Goal: Task Accomplishment & Management: Use online tool/utility

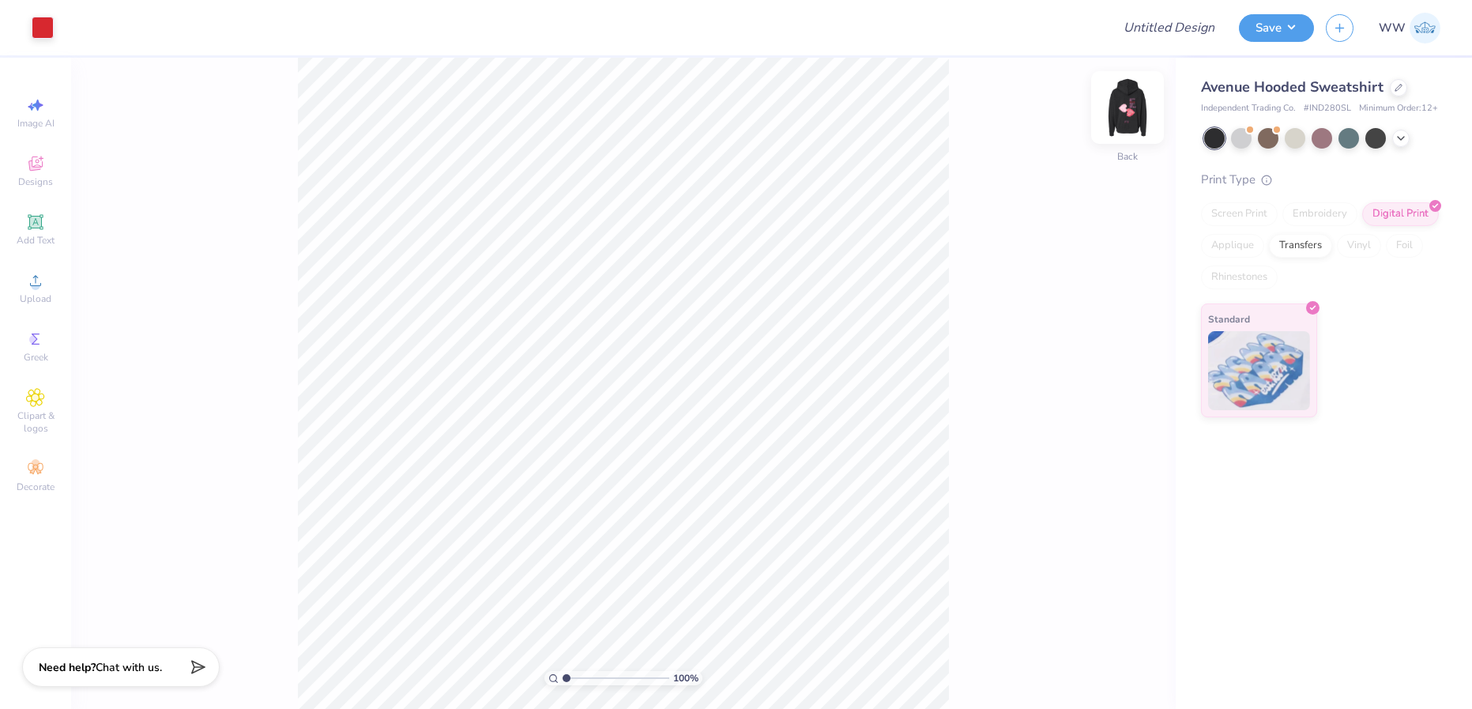
click at [1132, 102] on img at bounding box center [1127, 107] width 63 height 63
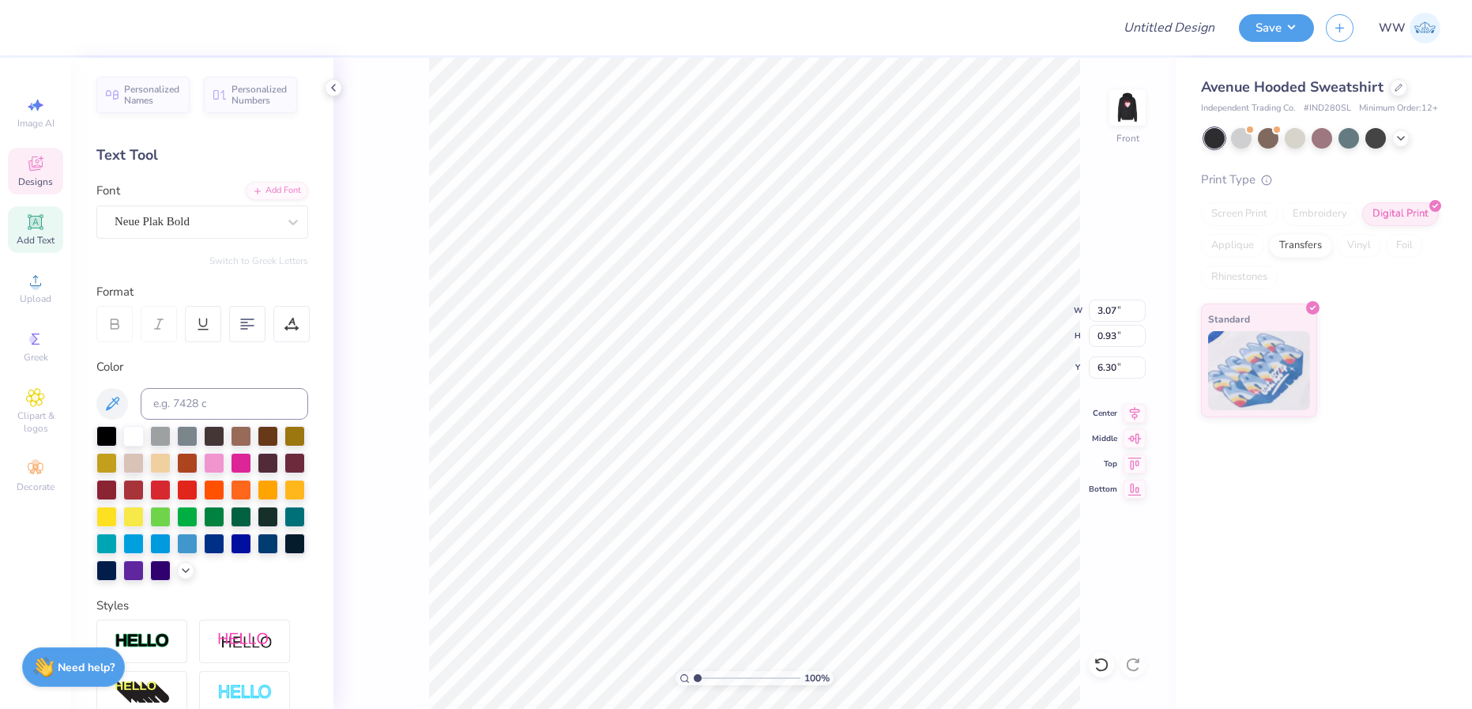
scroll to position [13, 4]
type textarea "p"
type textarea "A"
type textarea "Alpha"
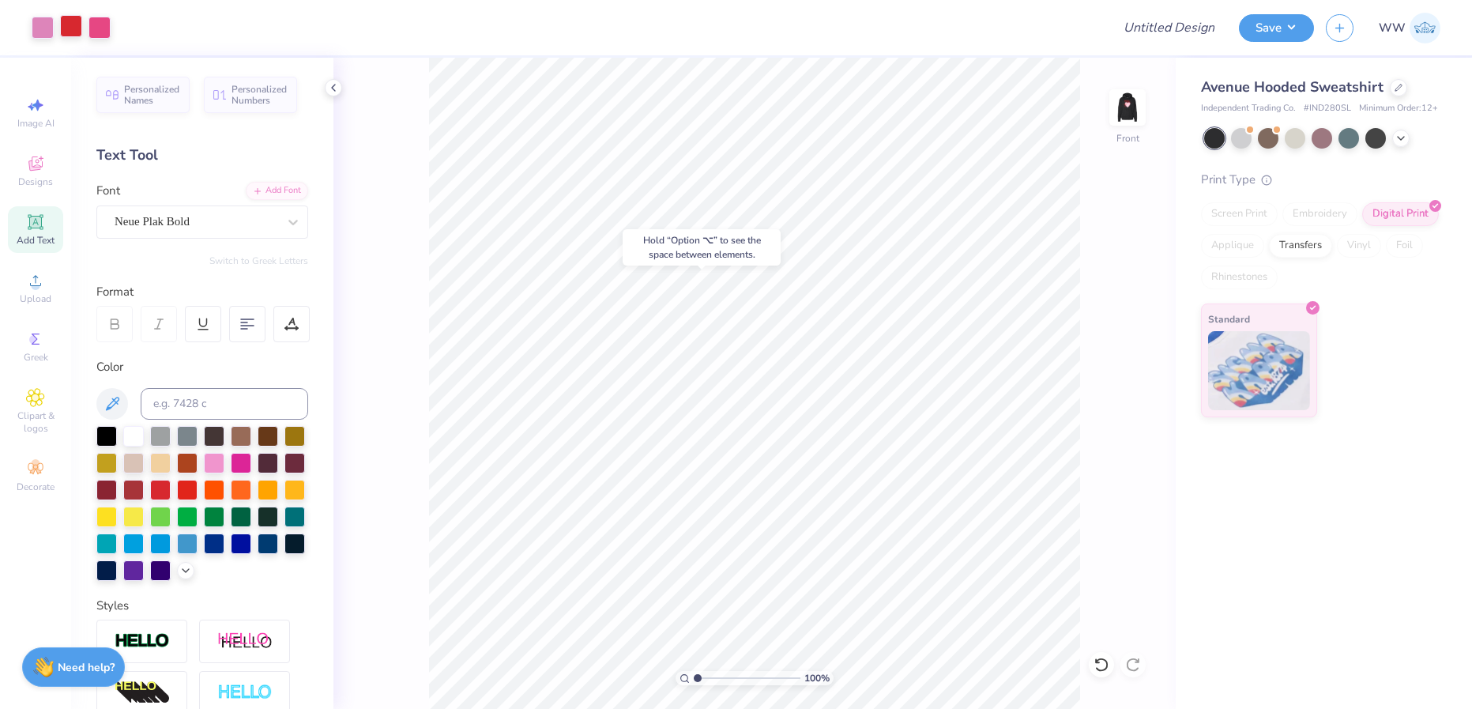
click at [73, 26] on div at bounding box center [71, 26] width 22 height 22
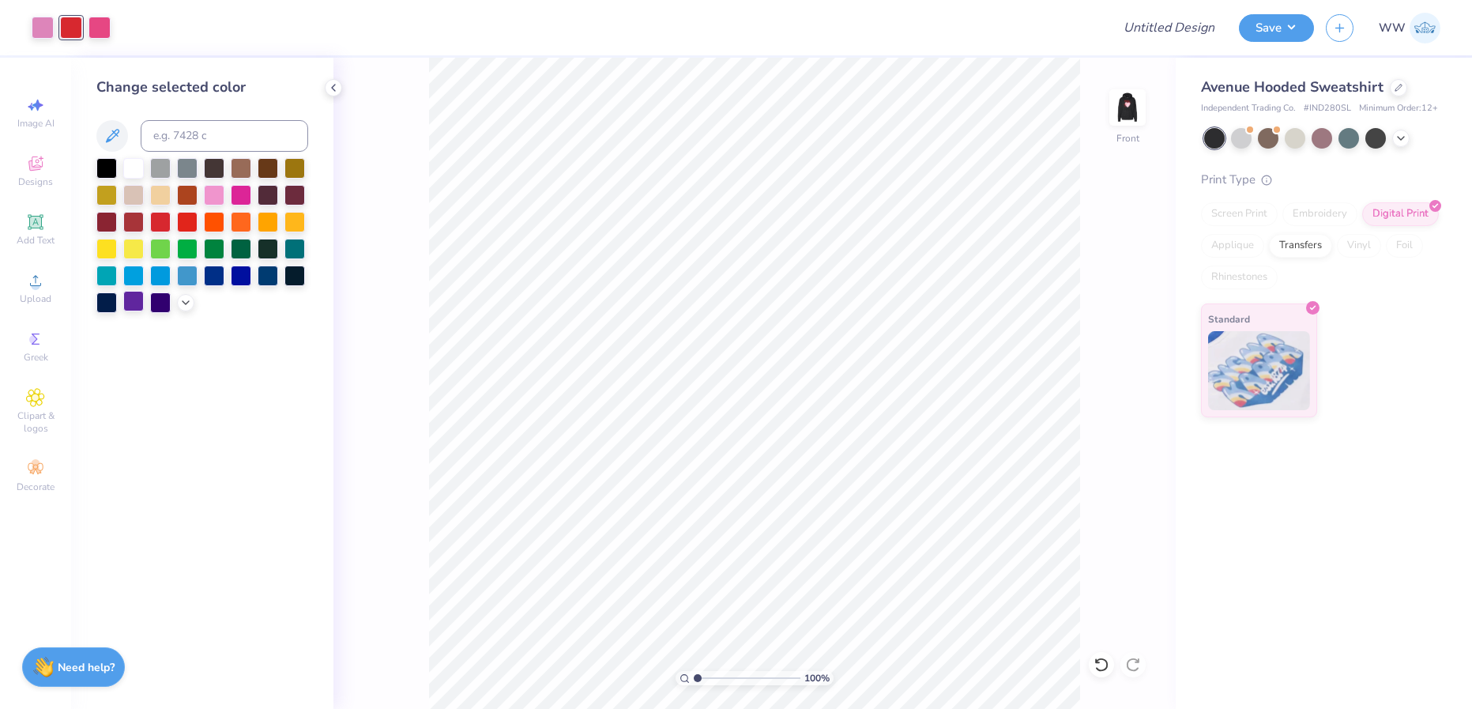
click at [136, 299] on div at bounding box center [133, 301] width 21 height 21
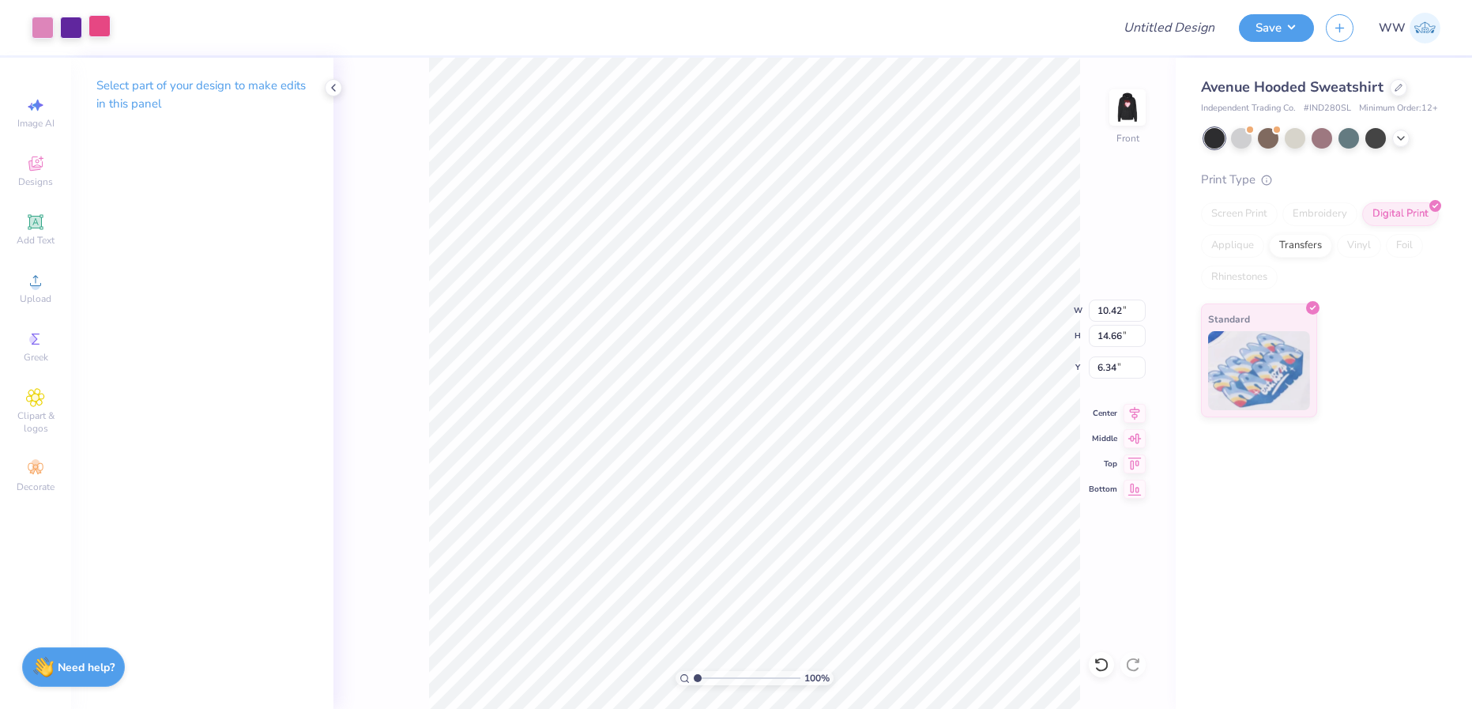
click at [106, 28] on div at bounding box center [99, 26] width 22 height 22
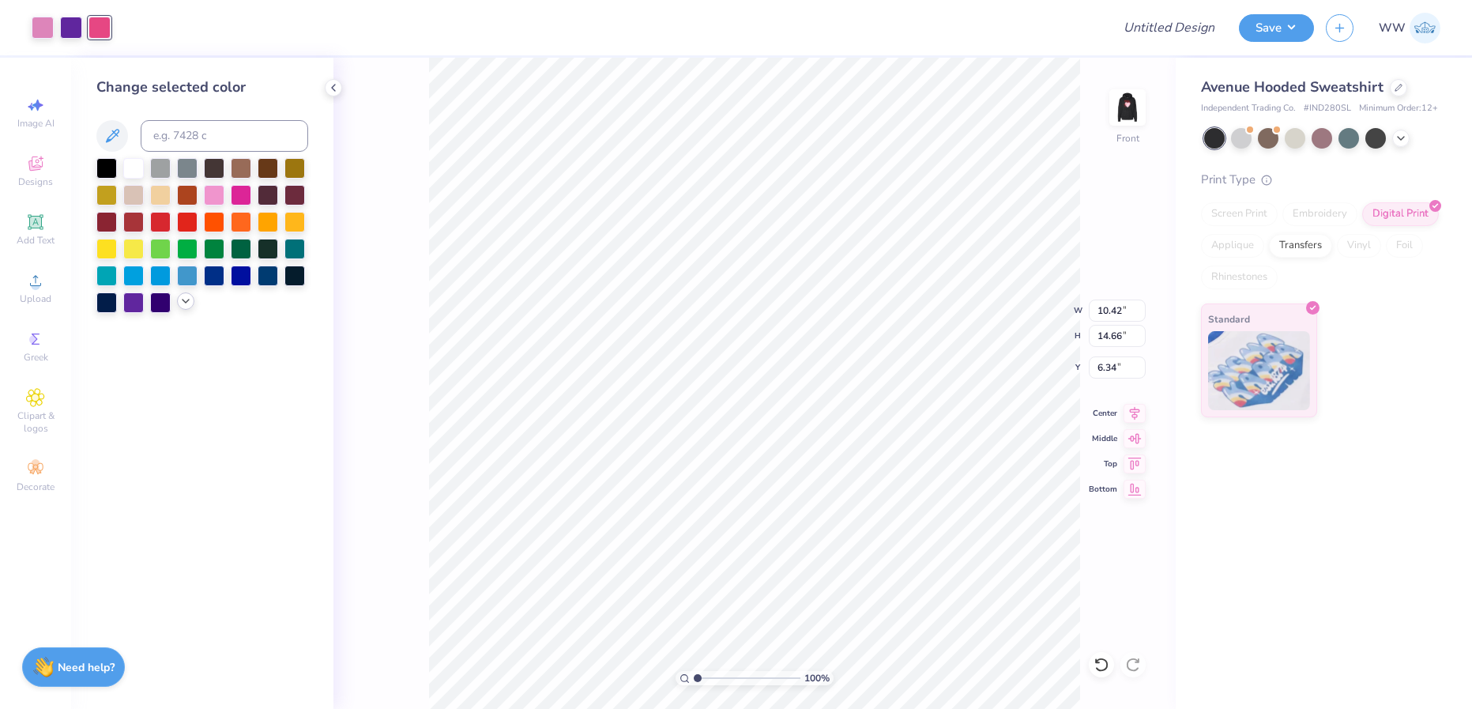
click at [187, 300] on icon at bounding box center [185, 301] width 13 height 13
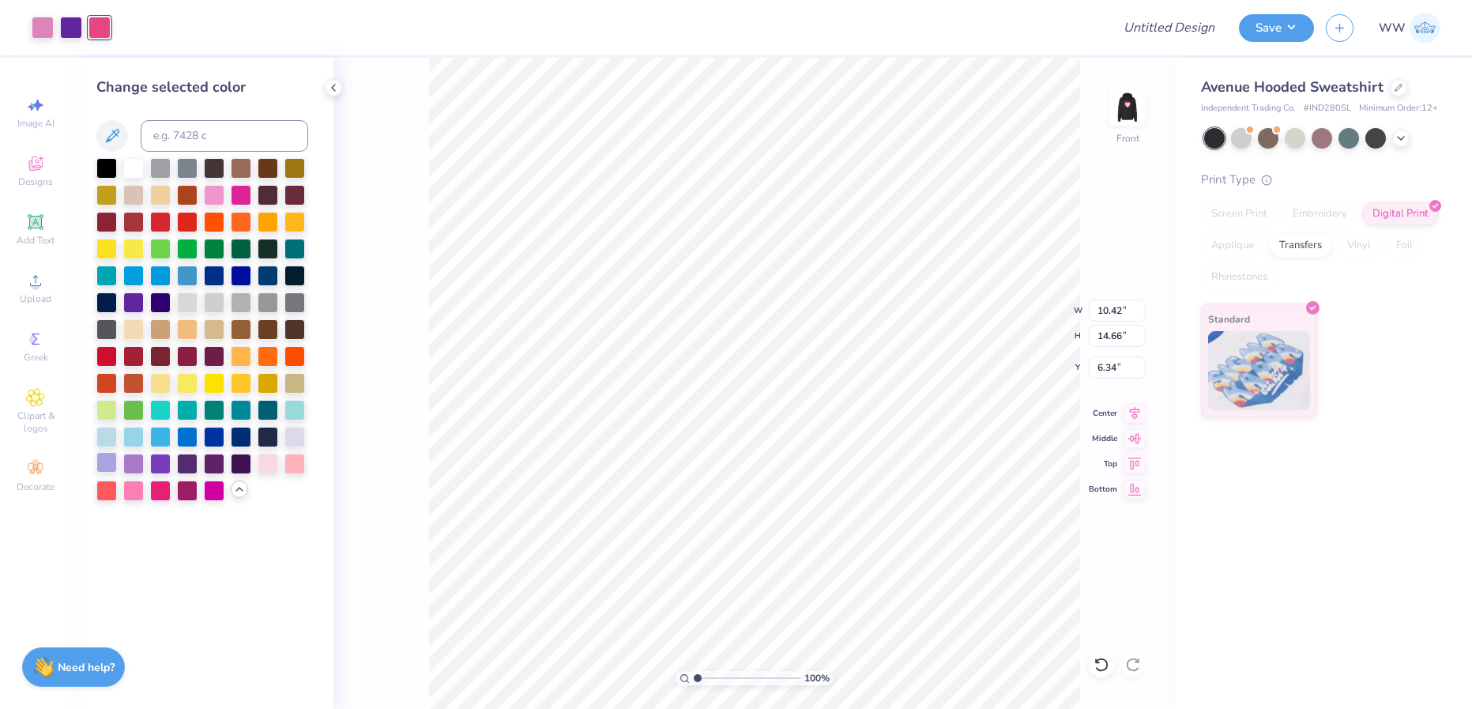
click at [104, 462] on div at bounding box center [106, 462] width 21 height 21
click at [108, 462] on div at bounding box center [106, 462] width 21 height 21
click at [427, 374] on div "100 % Front W 10.42 10.42 " H 14.66 14.66 " Y 6.34 6.34 " Center Middle Top Bot…" at bounding box center [754, 383] width 842 height 651
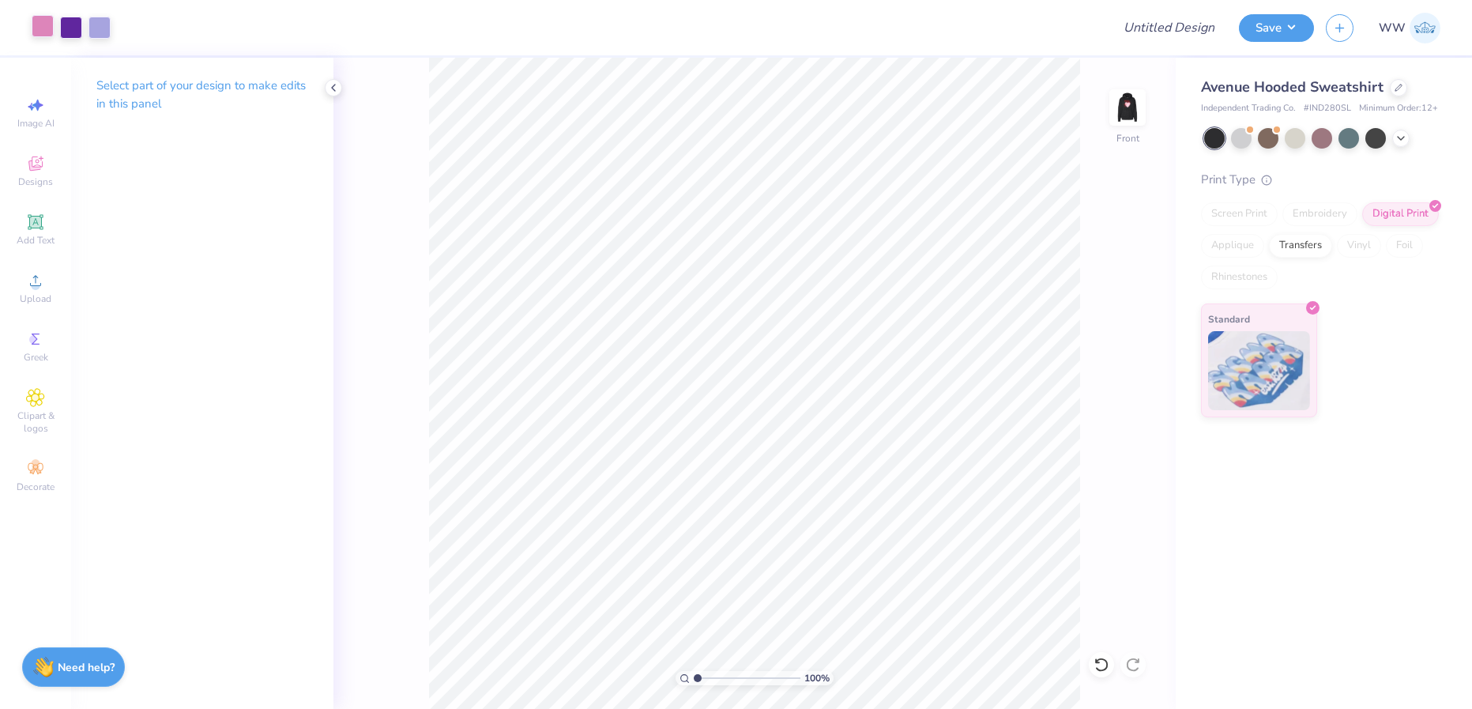
click at [40, 33] on div at bounding box center [43, 26] width 22 height 22
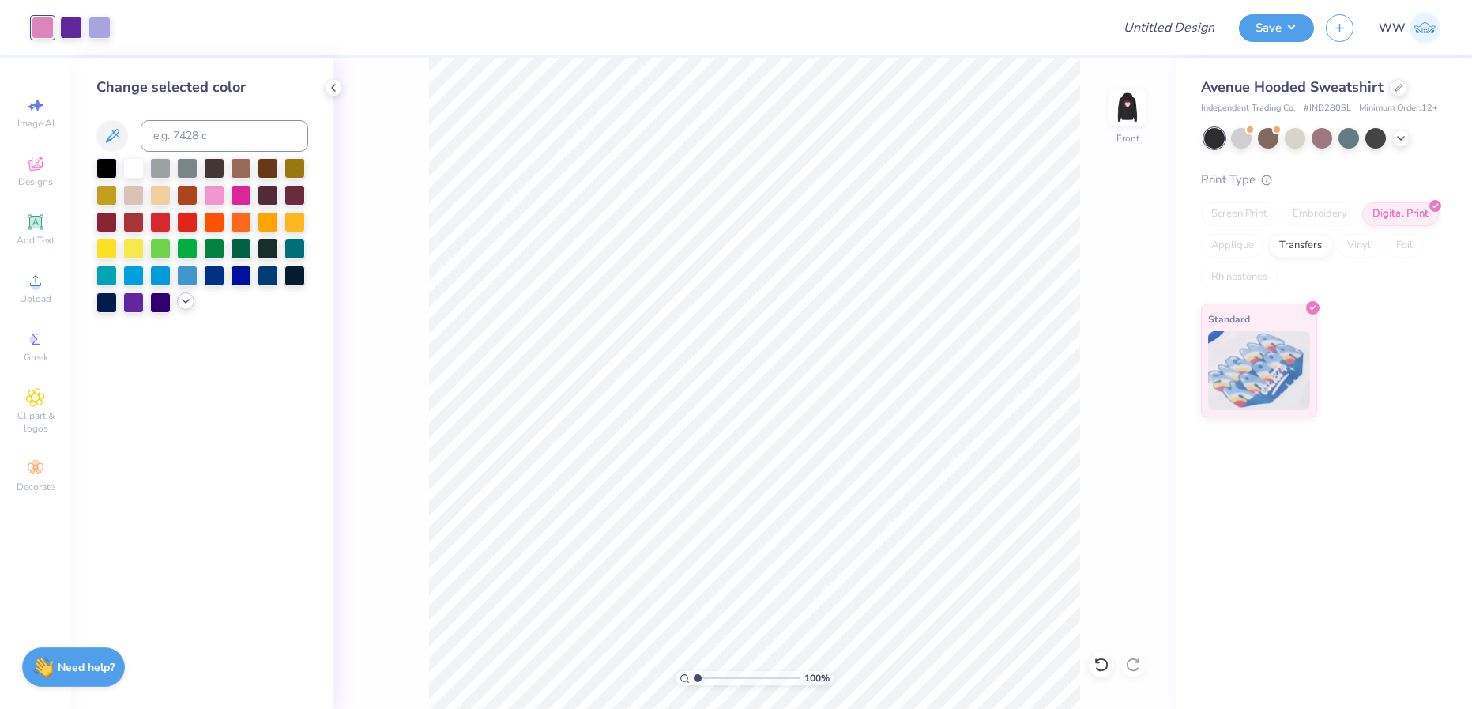
click at [185, 299] on icon at bounding box center [185, 301] width 13 height 13
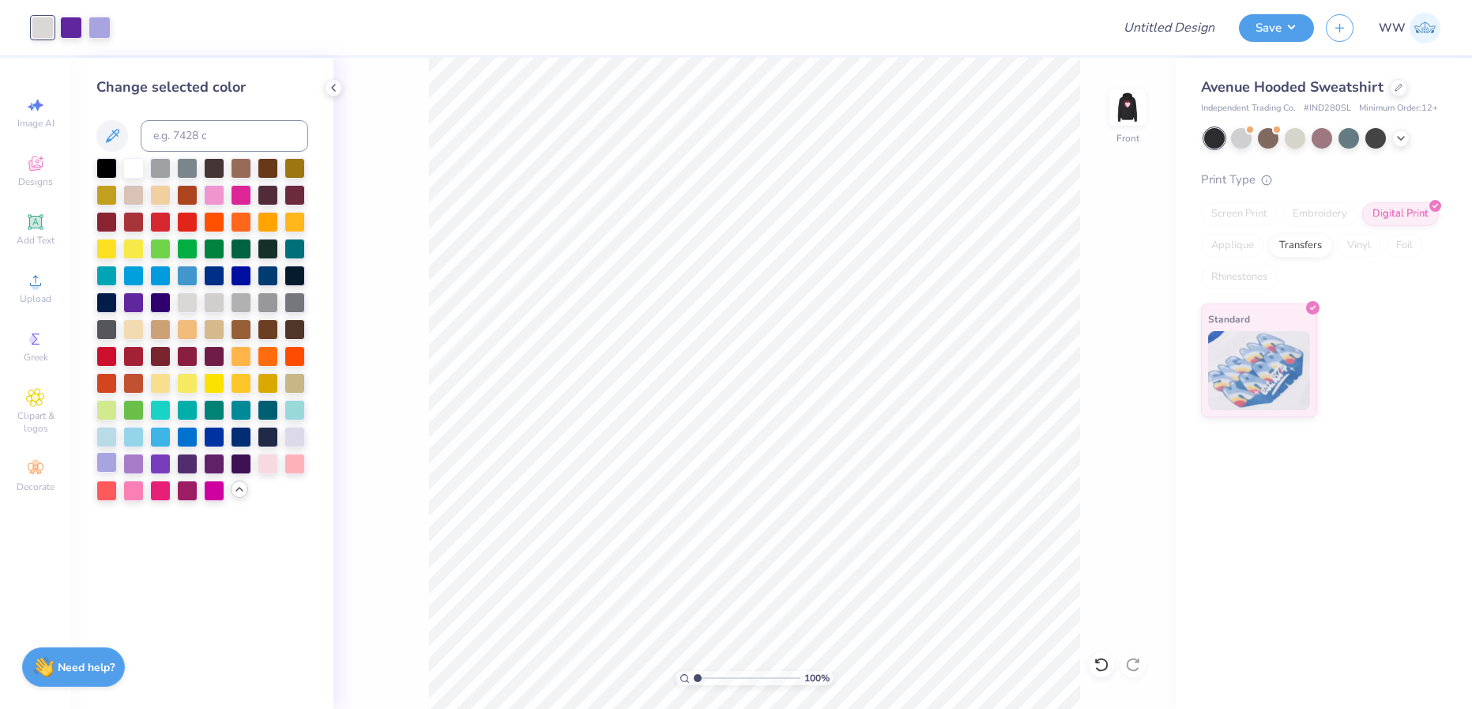
click at [116, 465] on div at bounding box center [106, 462] width 21 height 21
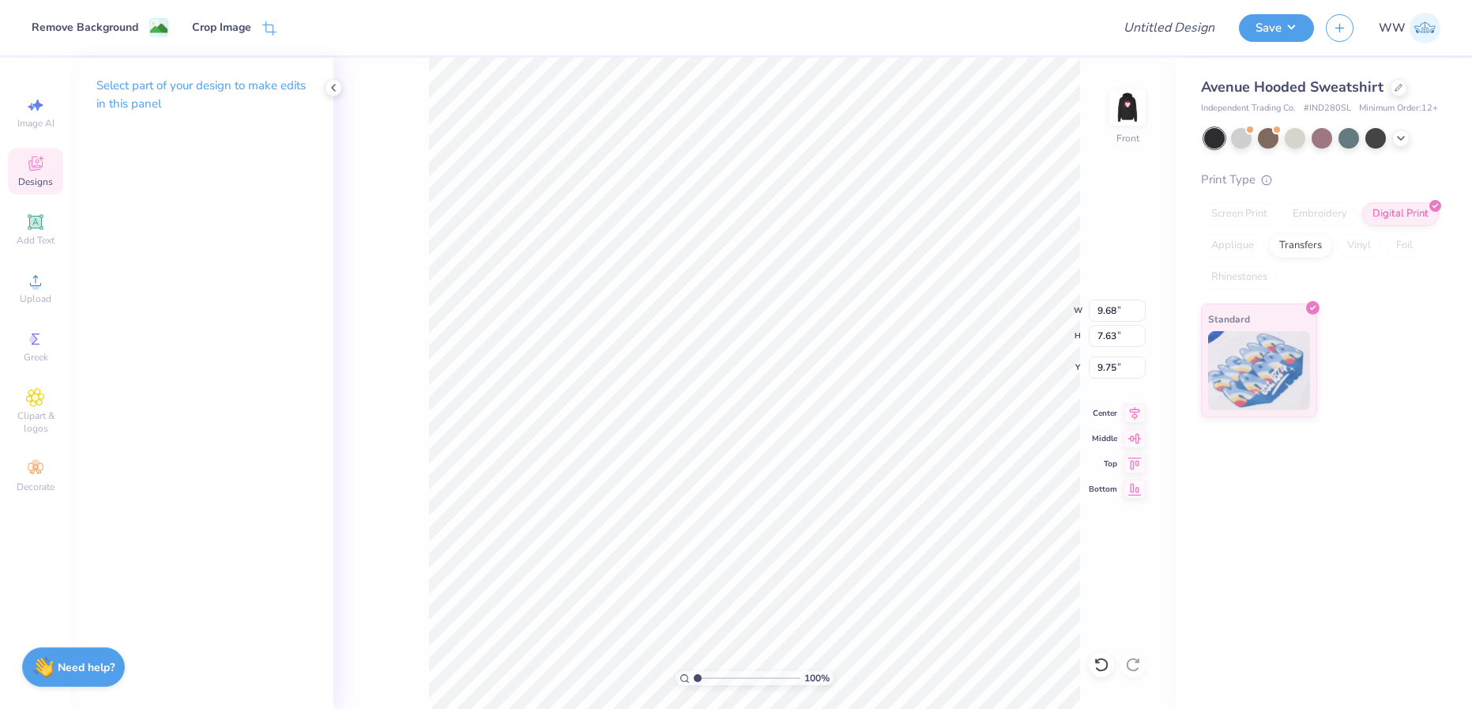
type input "9.94"
click at [25, 177] on span "Designs" at bounding box center [35, 181] width 35 height 13
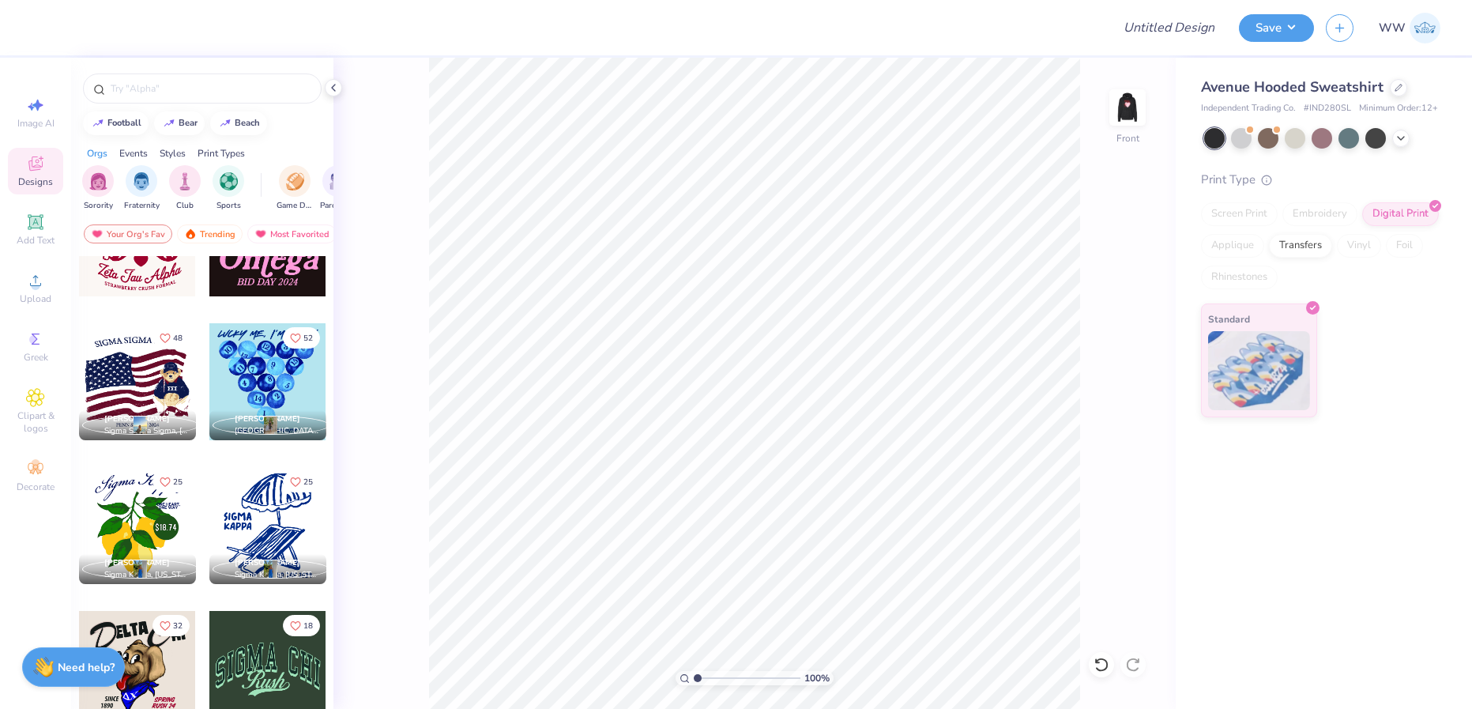
scroll to position [517, 0]
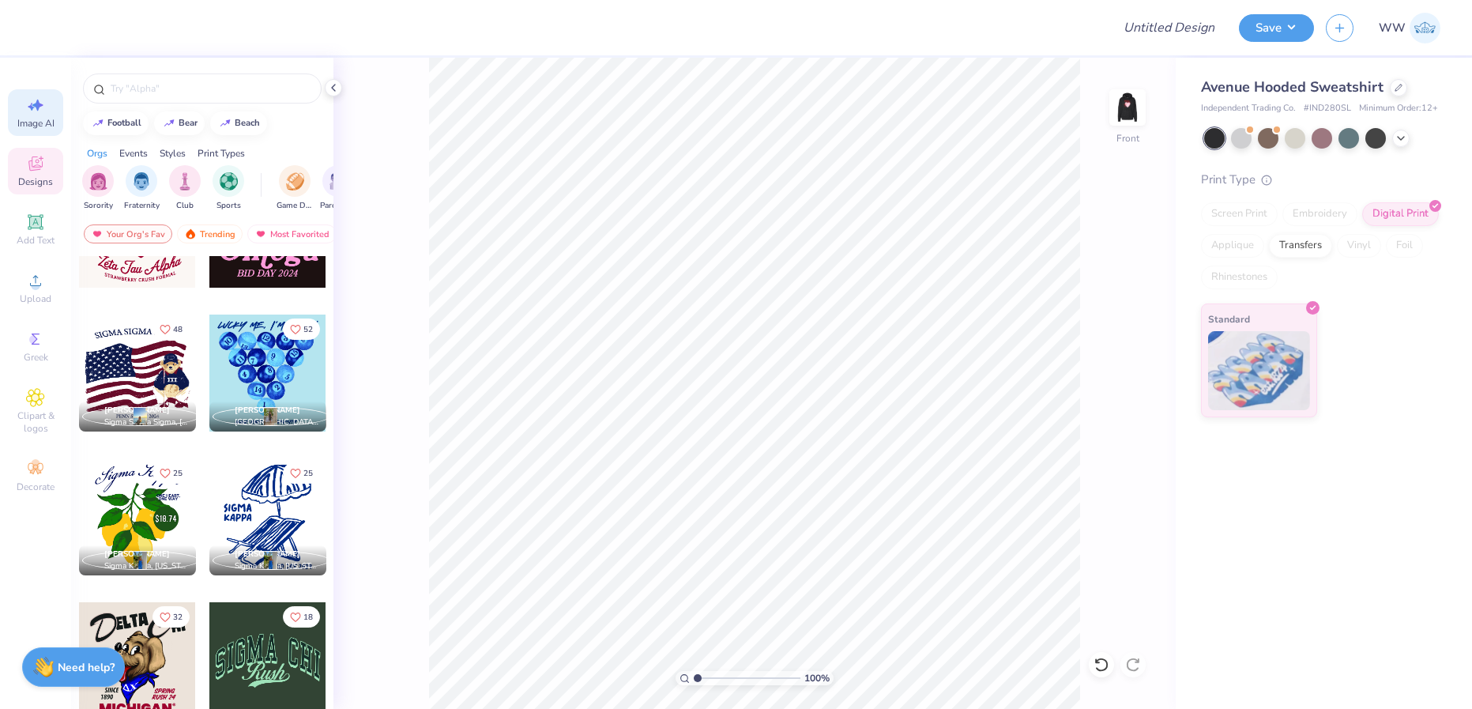
click at [24, 120] on span "Image AI" at bounding box center [35, 123] width 37 height 13
select select "4"
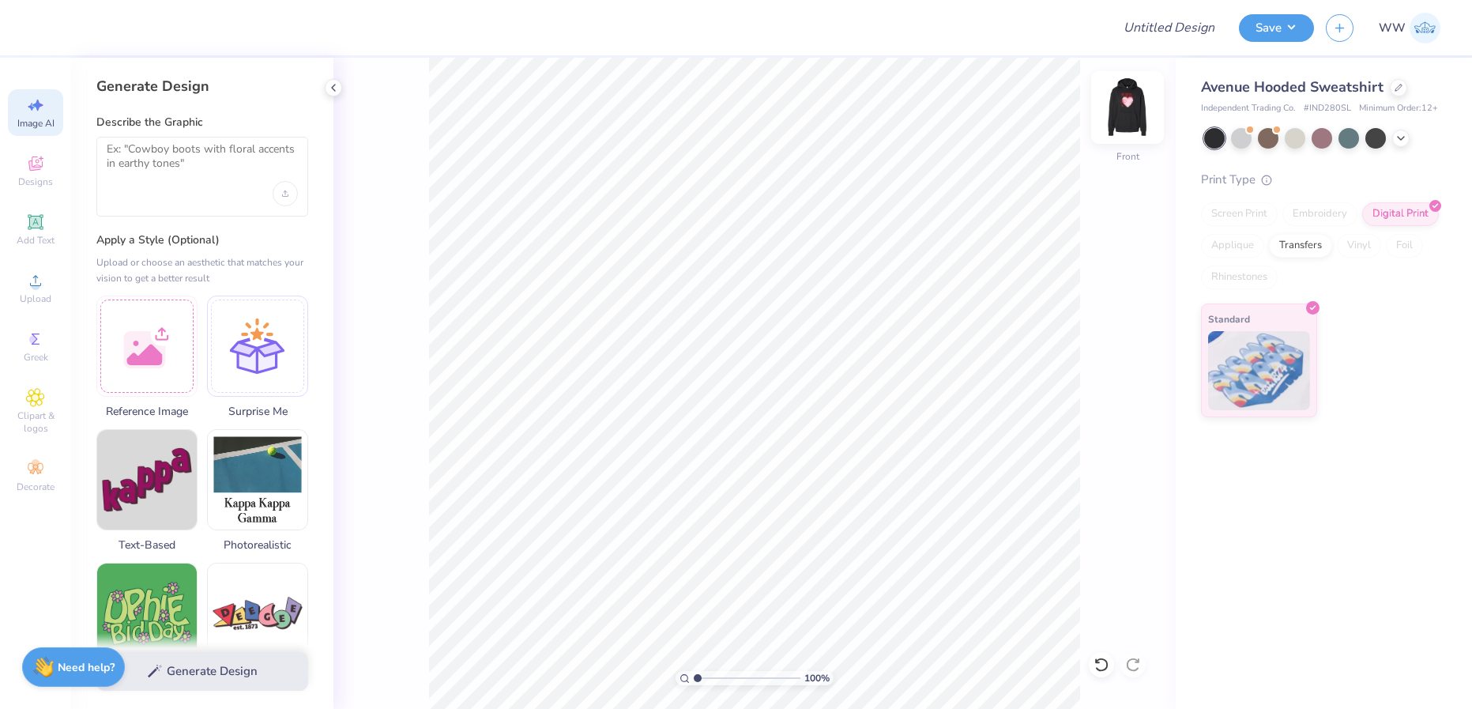
click at [1126, 115] on img at bounding box center [1127, 107] width 63 height 63
click at [1400, 137] on polyline at bounding box center [1400, 136] width 6 height 3
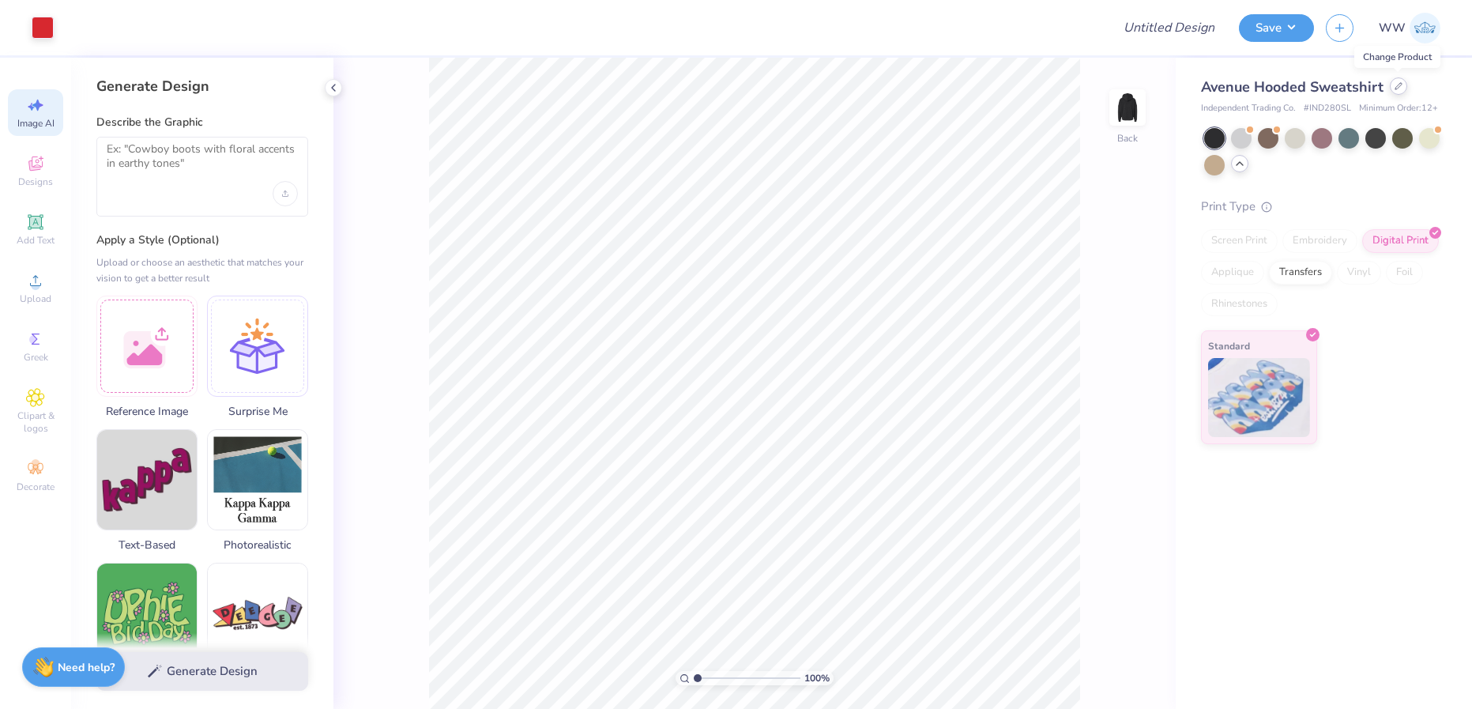
click at [1397, 90] on div at bounding box center [1397, 85] width 17 height 17
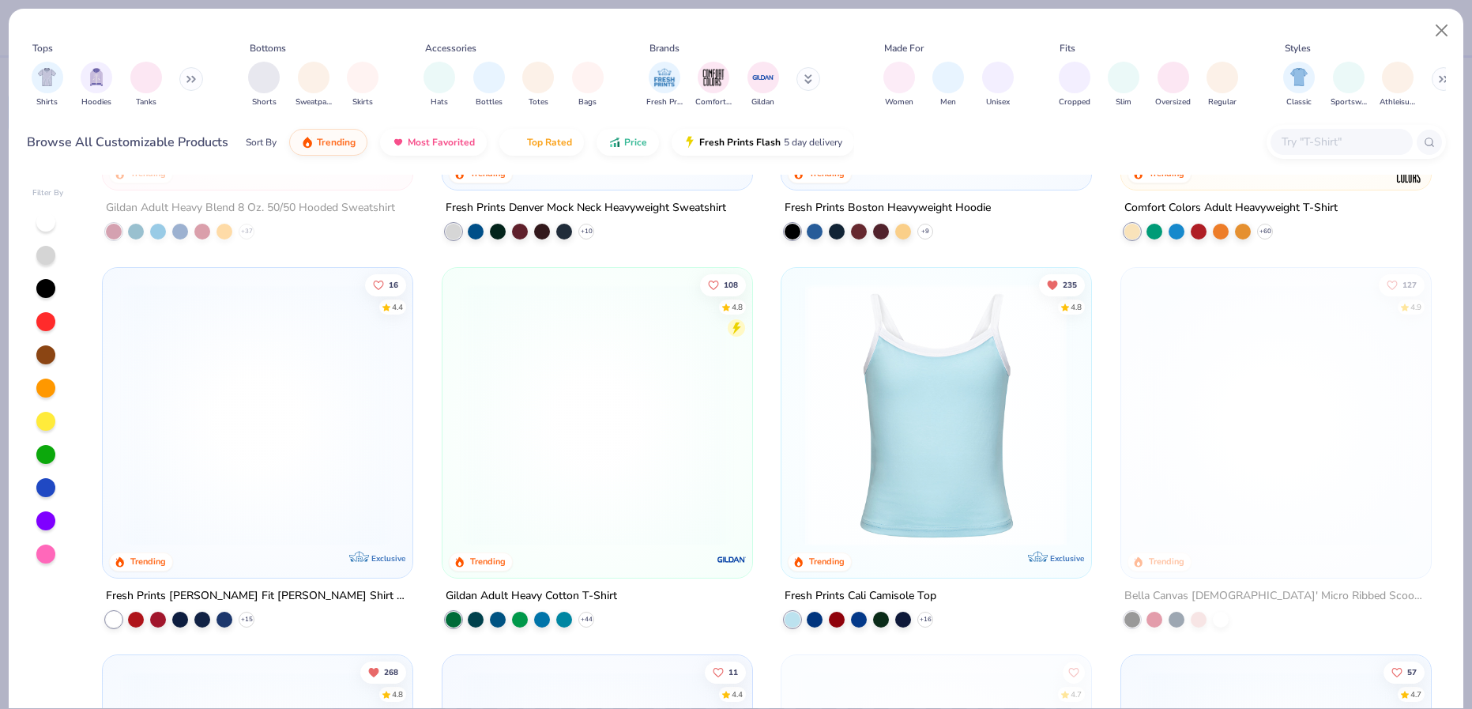
scroll to position [329, 0]
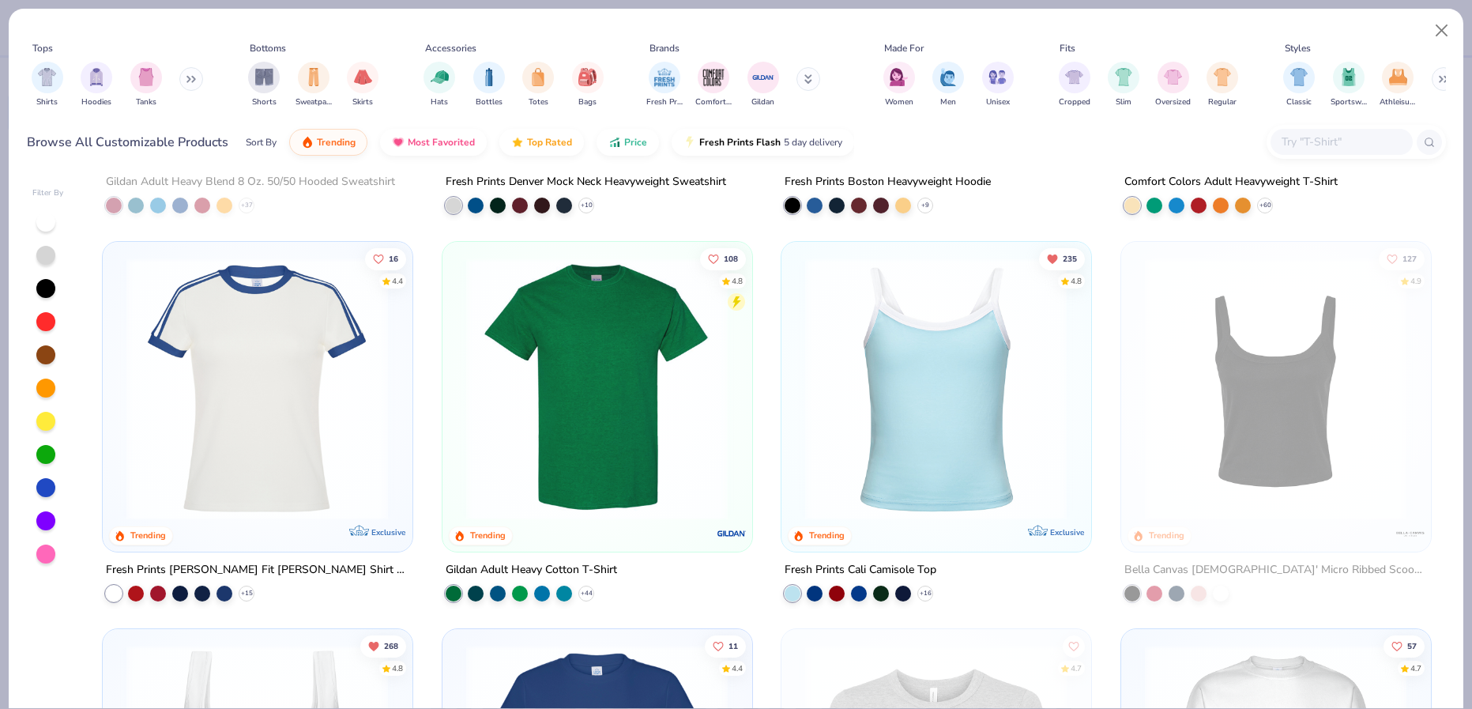
click at [960, 436] on img at bounding box center [935, 388] width 277 height 262
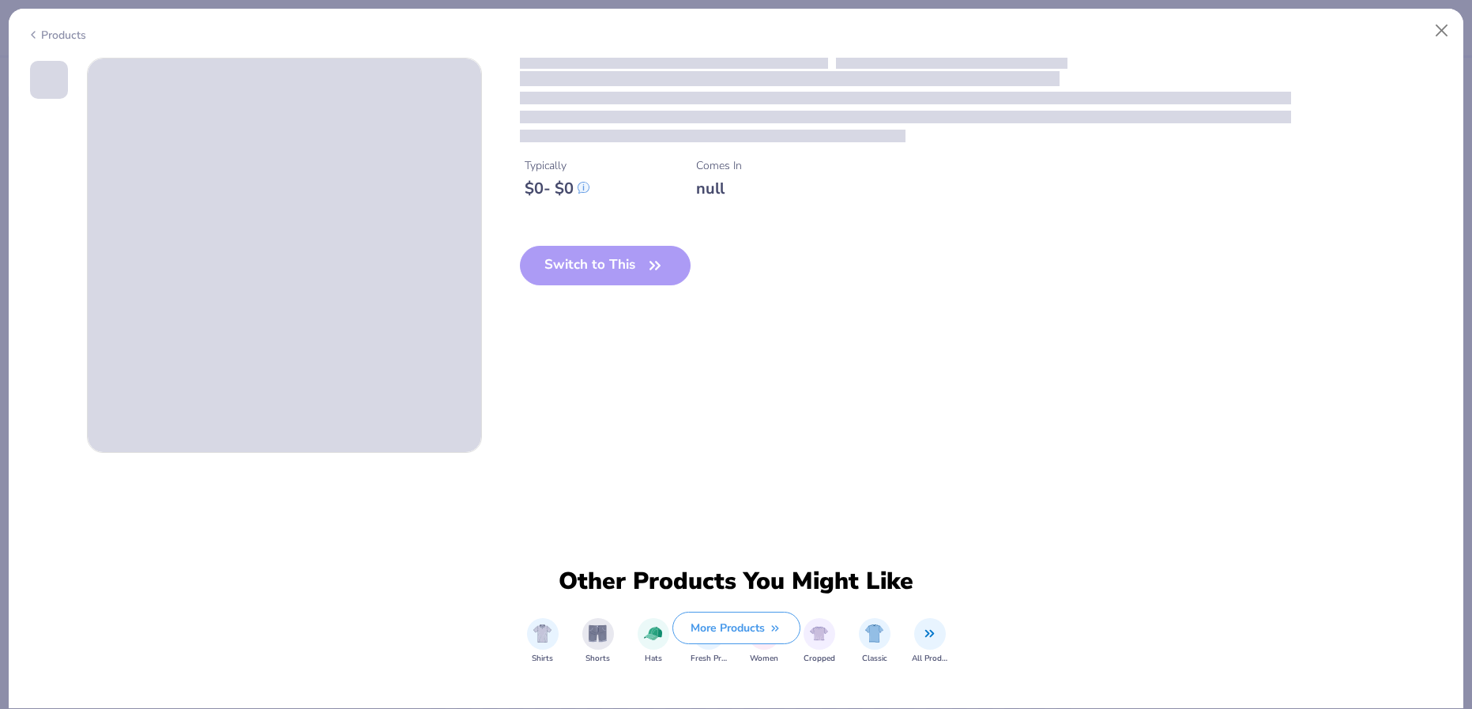
click at [950, 310] on div "Typically $ 0 - $ 0 Comes In null Switch to This" at bounding box center [983, 184] width 926 height 253
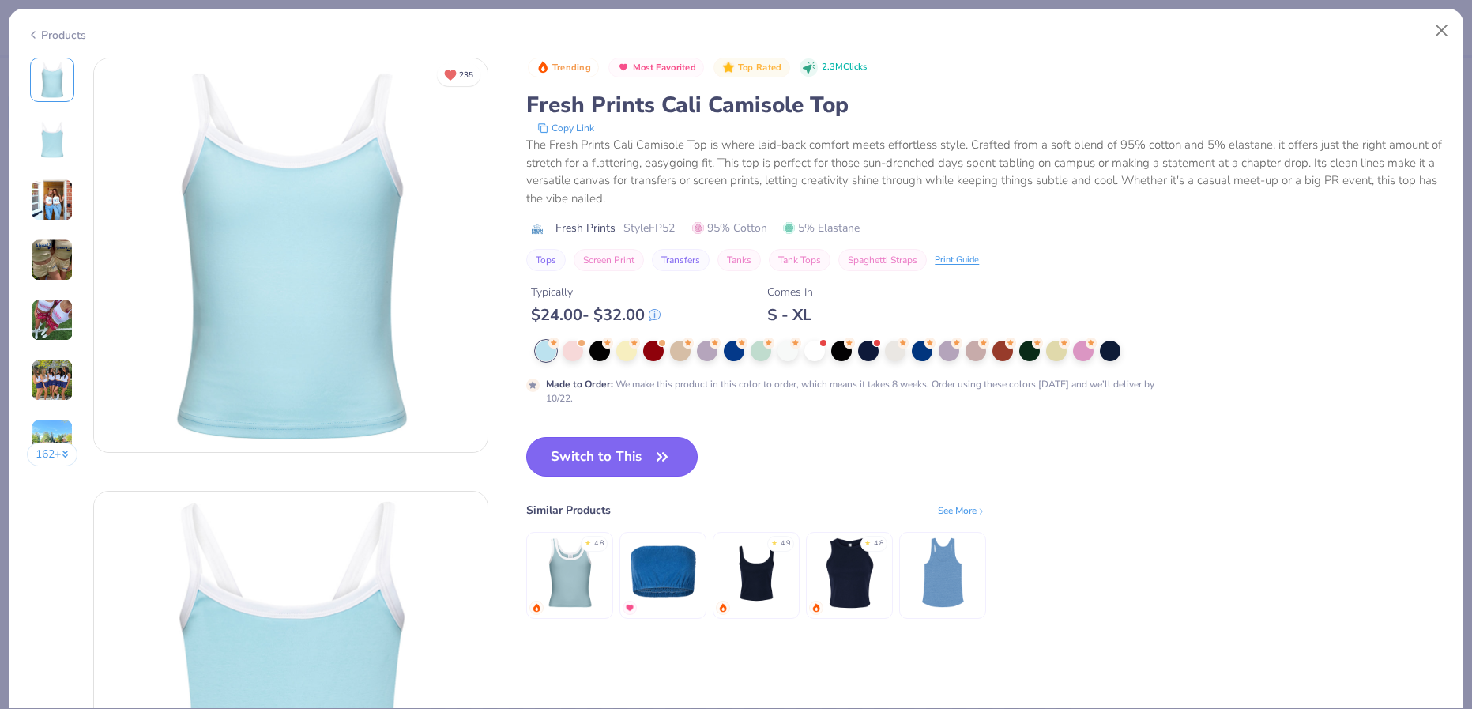
click at [602, 457] on button "Switch to This" at bounding box center [611, 456] width 171 height 39
click at [658, 461] on icon "button" at bounding box center [662, 457] width 22 height 22
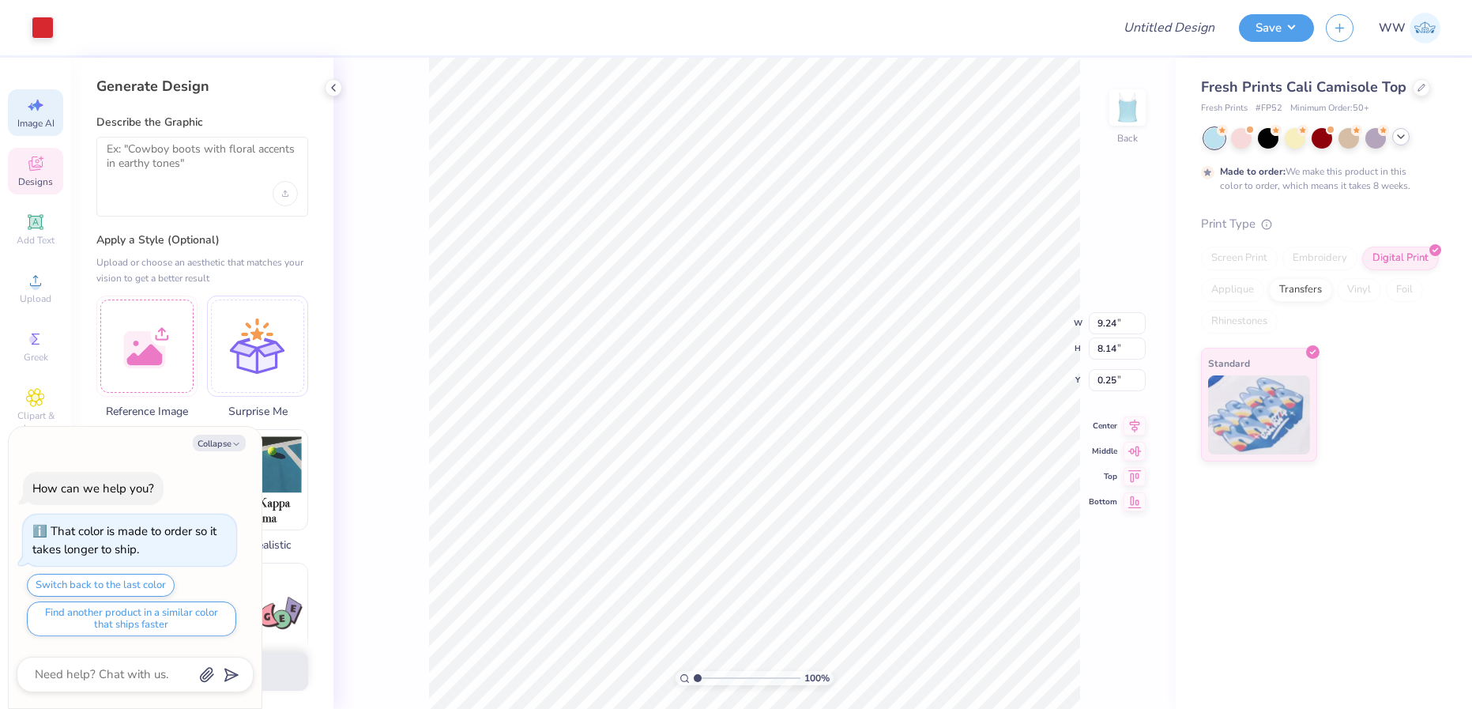
type textarea "x"
